Goal: Task Accomplishment & Management: Use online tool/utility

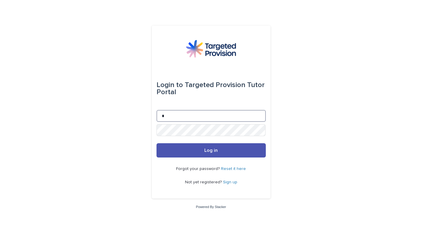
click at [184, 117] on input "*" at bounding box center [210, 116] width 109 height 12
type input "**********"
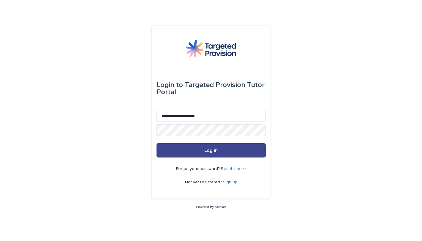
click at [220, 153] on button "Log in" at bounding box center [210, 150] width 109 height 14
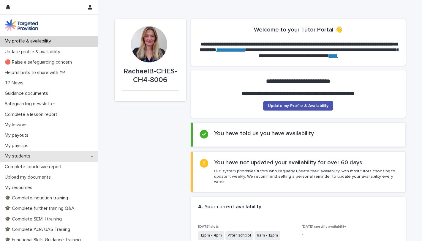
click at [45, 156] on div "My students" at bounding box center [49, 156] width 98 height 10
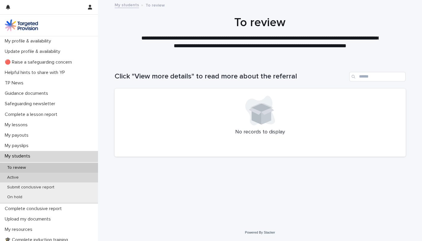
click at [12, 175] on p "Active" at bounding box center [12, 177] width 21 height 5
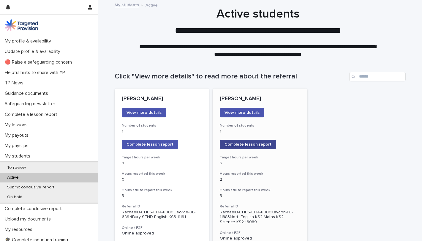
click at [248, 142] on link "Complete lesson report" at bounding box center [248, 144] width 56 height 9
